Goal: Information Seeking & Learning: Find specific fact

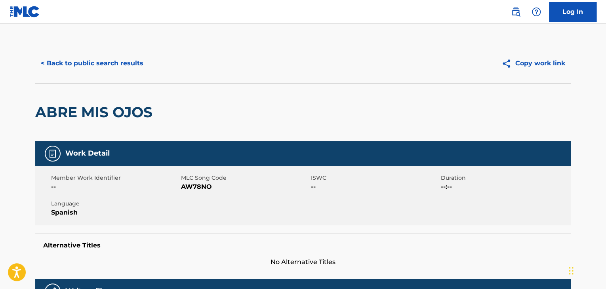
click at [118, 64] on button "< Back to public search results" at bounding box center [92, 63] width 114 height 20
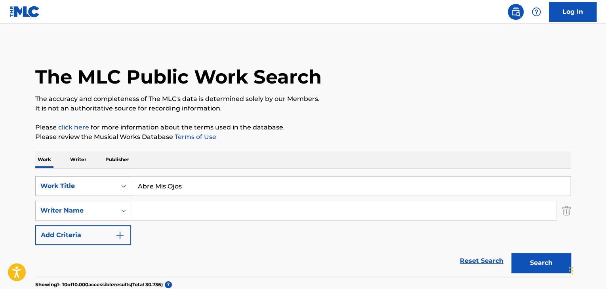
drag, startPoint x: 184, startPoint y: 183, endPoint x: 112, endPoint y: 193, distance: 72.0
click at [112, 193] on div "SearchWithCriteriae89f2cec-93ca-4f22-bf22-8dbd12503b0a Work Title Abre Mis Ojos" at bounding box center [302, 186] width 535 height 20
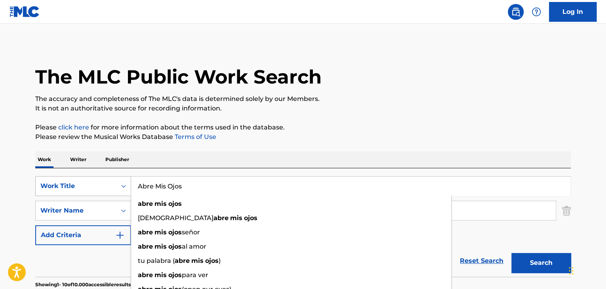
paste input "Casualidad"
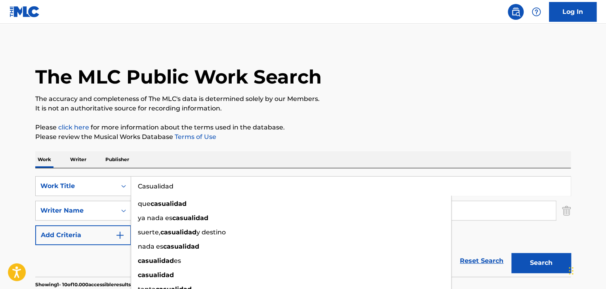
type input "Casualidad"
click at [532, 264] on button "Search" at bounding box center [540, 263] width 59 height 20
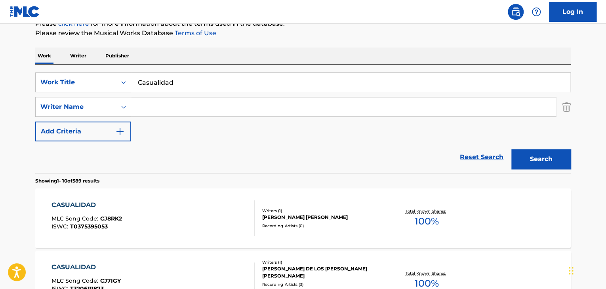
scroll to position [119, 0]
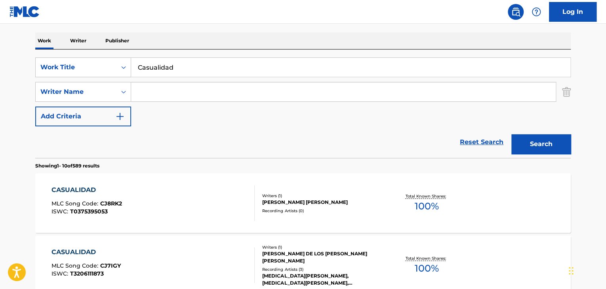
click at [155, 92] on input "Search Form" at bounding box center [343, 91] width 425 height 19
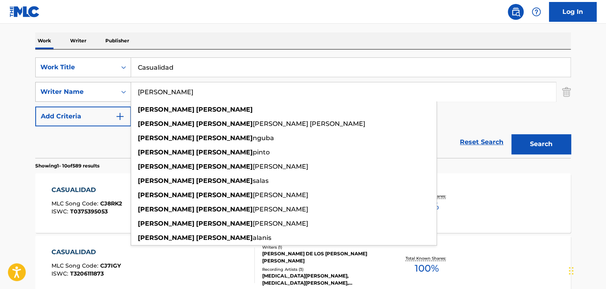
drag, startPoint x: 171, startPoint y: 94, endPoint x: 68, endPoint y: 83, distance: 104.0
click at [68, 83] on div "SearchWithCriteria31d52ad0-50ba-4c8d-b159-5039e7b79af2 Writer Name [PERSON_NAME…" at bounding box center [302, 92] width 535 height 20
paste input "[PERSON_NAME]"
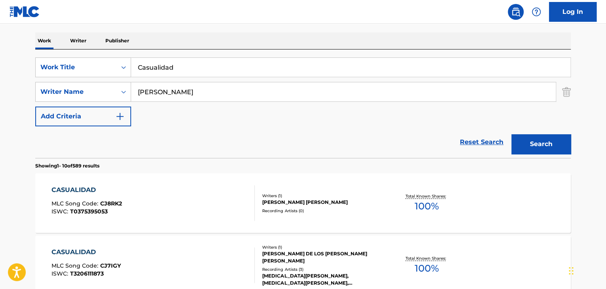
click at [532, 134] on button "Search" at bounding box center [540, 144] width 59 height 20
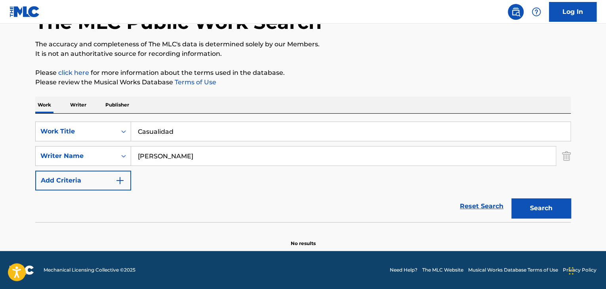
scroll to position [55, 0]
drag, startPoint x: 228, startPoint y: 159, endPoint x: 31, endPoint y: 183, distance: 198.3
click at [31, 183] on div "The MLC Public Work Search The accuracy and completeness of The MLC's data is d…" at bounding box center [303, 118] width 554 height 258
paste input "[PERSON_NAME]"
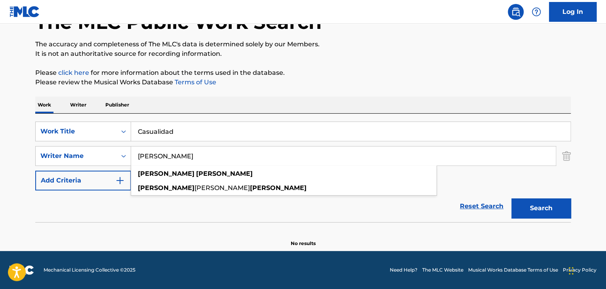
type input "[PERSON_NAME]"
click at [540, 215] on button "Search" at bounding box center [540, 208] width 59 height 20
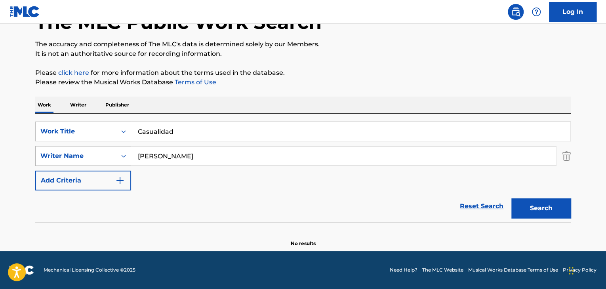
drag, startPoint x: 197, startPoint y: 155, endPoint x: 54, endPoint y: 158, distance: 143.0
click at [53, 158] on div "SearchWithCriteria31d52ad0-50ba-4c8d-b159-5039e7b79af2 Writer Name [PERSON_NAME]" at bounding box center [302, 156] width 535 height 20
click at [548, 209] on button "Search" at bounding box center [540, 208] width 59 height 20
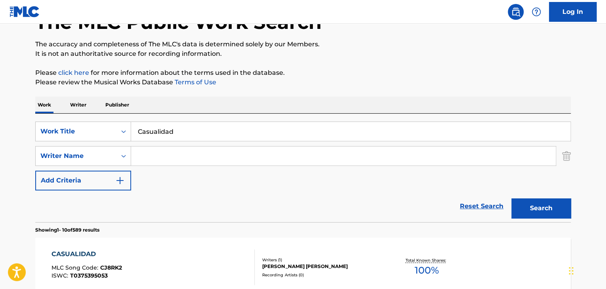
scroll to position [0, 0]
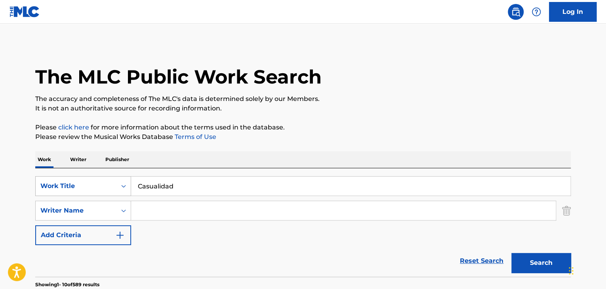
drag, startPoint x: 180, startPoint y: 178, endPoint x: 118, endPoint y: 190, distance: 63.8
click at [118, 190] on div "SearchWithCriteriae89f2cec-93ca-4f22-bf22-8dbd12503b0a Work Title Casualidad" at bounding box center [302, 186] width 535 height 20
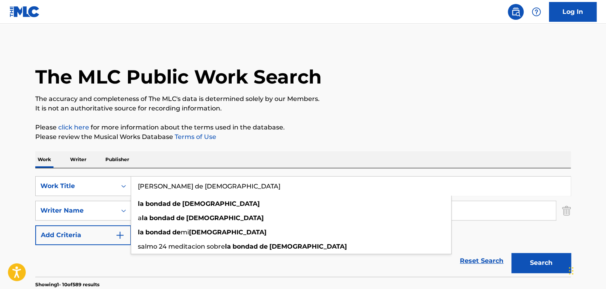
click at [189, 185] on input "[PERSON_NAME] de [DEMOGRAPHIC_DATA]" at bounding box center [350, 186] width 439 height 19
click at [532, 263] on button "Search" at bounding box center [540, 263] width 59 height 20
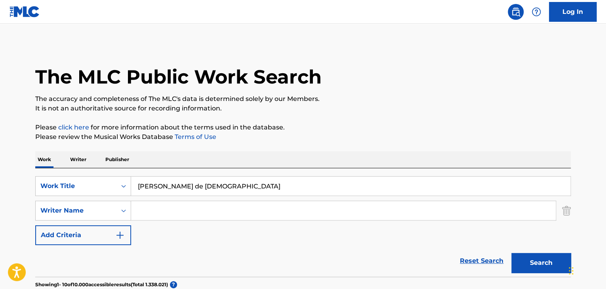
drag, startPoint x: 217, startPoint y: 185, endPoint x: 27, endPoint y: 163, distance: 191.4
paste input "De Buenas - En Vivo"
type input "De Buenas - En Vivo"
click at [530, 264] on button "Search" at bounding box center [540, 263] width 59 height 20
